Goal: Transaction & Acquisition: Purchase product/service

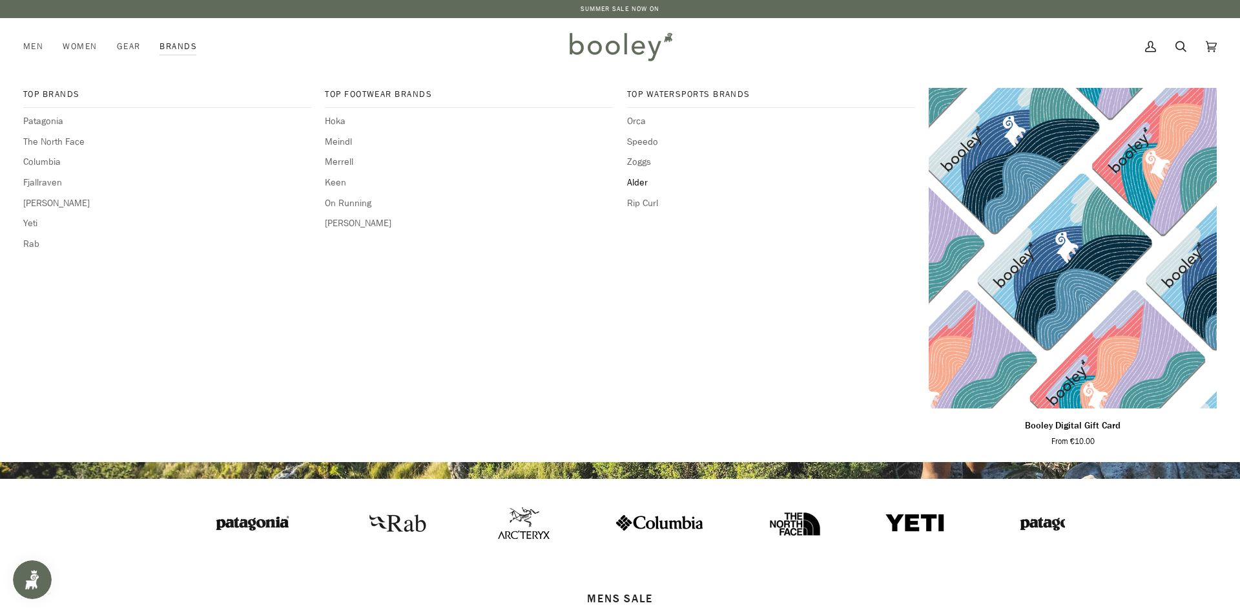
click at [641, 182] on span "Alder" at bounding box center [771, 183] width 288 height 14
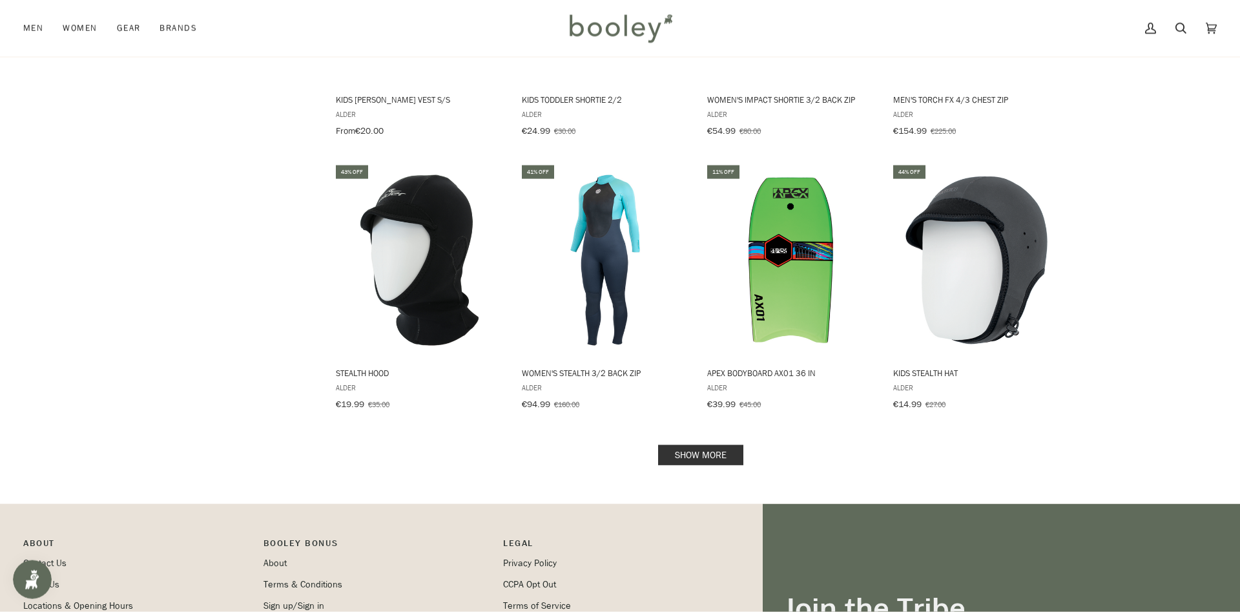
scroll to position [1186, 0]
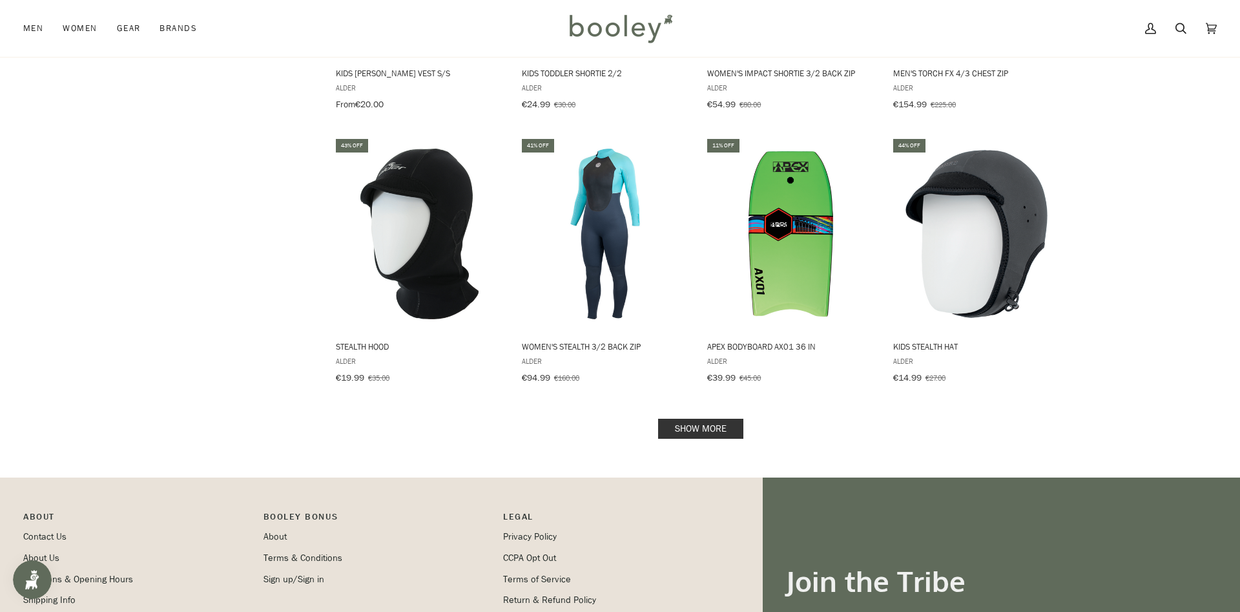
click at [711, 419] on link "Show more" at bounding box center [700, 429] width 85 height 20
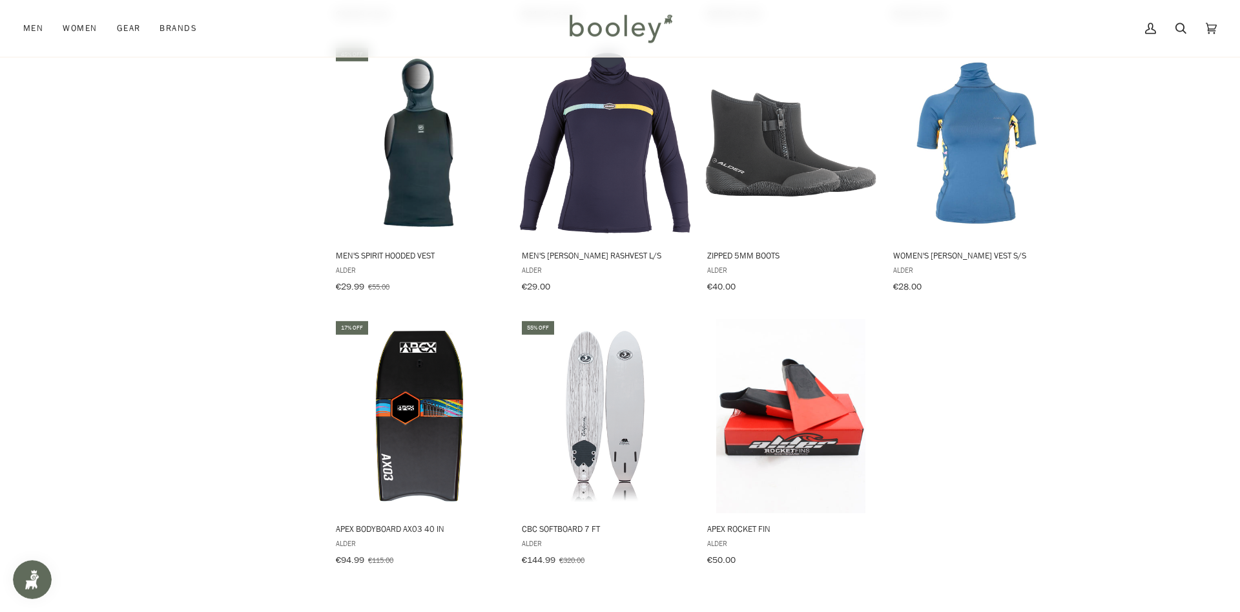
scroll to position [1581, 0]
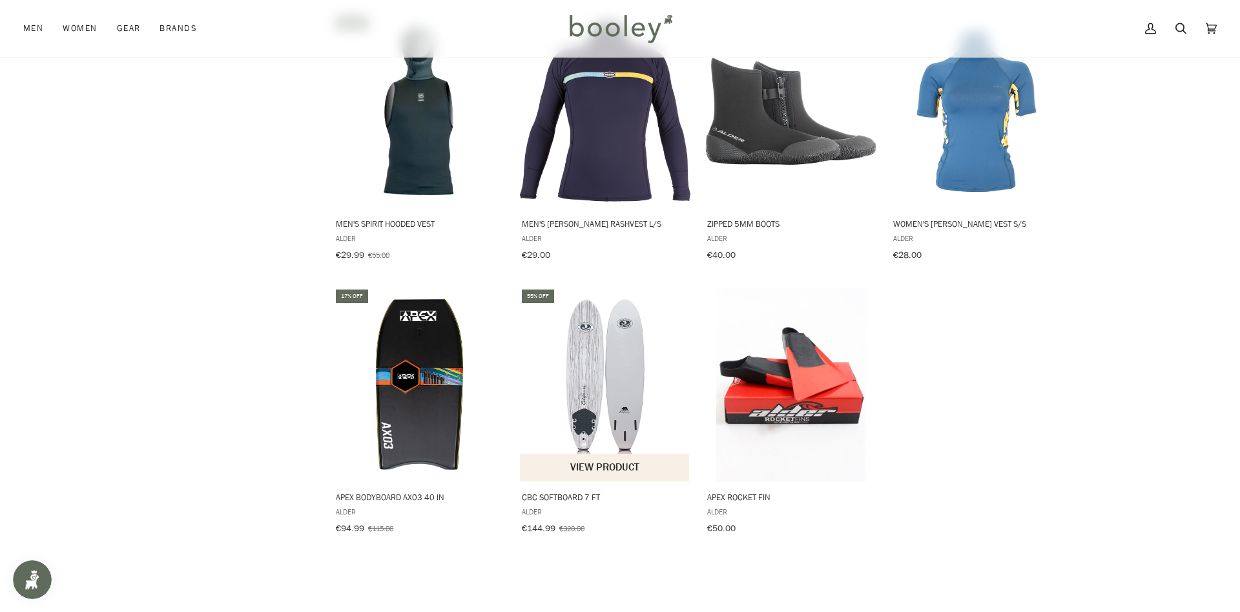
click at [628, 344] on img "CBC Softboard 7 ft" at bounding box center [605, 384] width 171 height 171
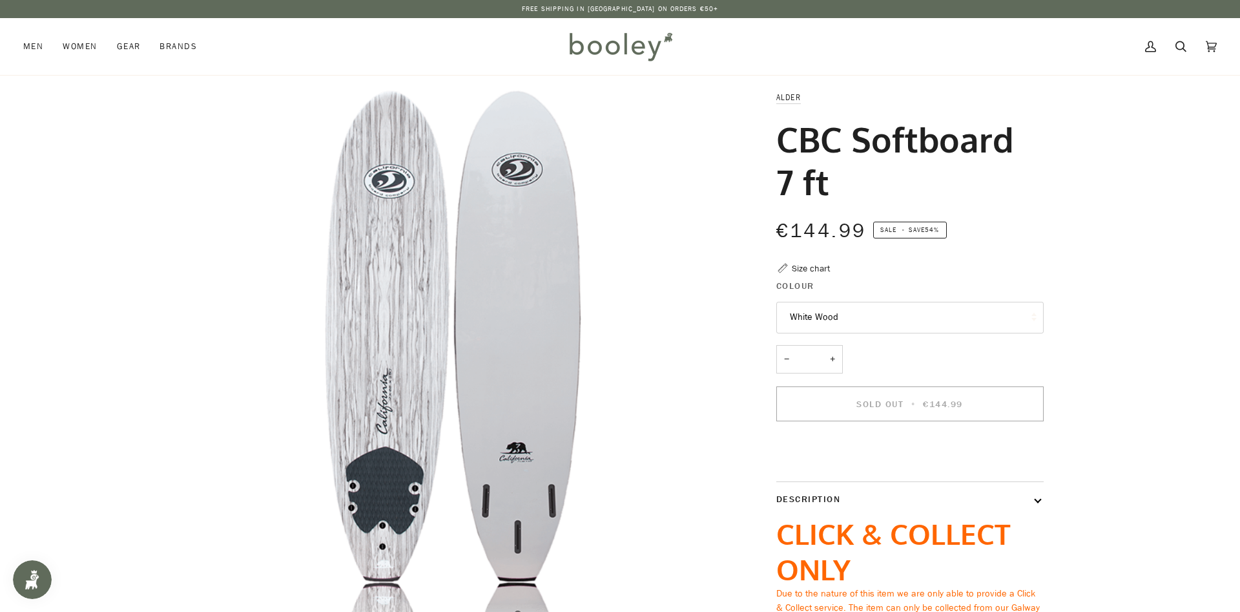
click at [800, 318] on button "White Wood" at bounding box center [909, 318] width 267 height 32
